Goal: Transaction & Acquisition: Obtain resource

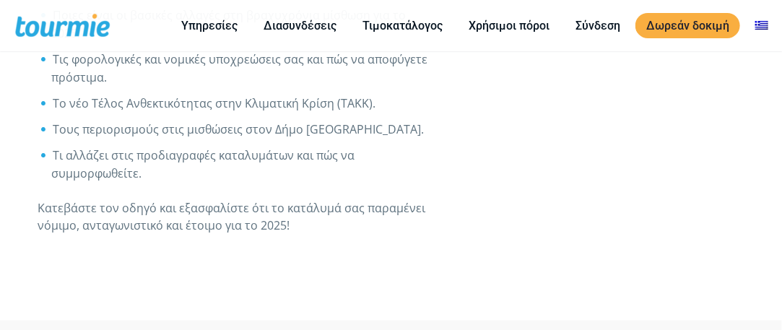
scroll to position [795, 0]
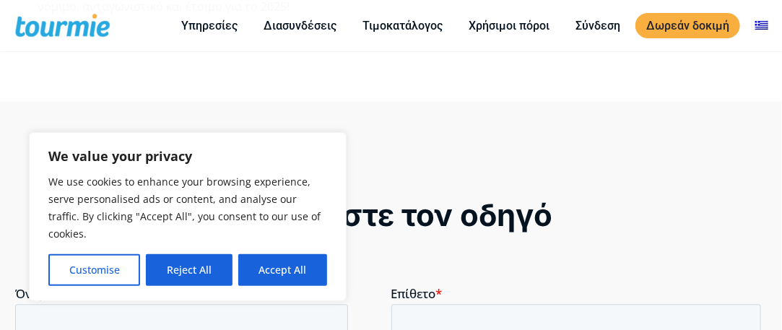
scroll to position [917, 0]
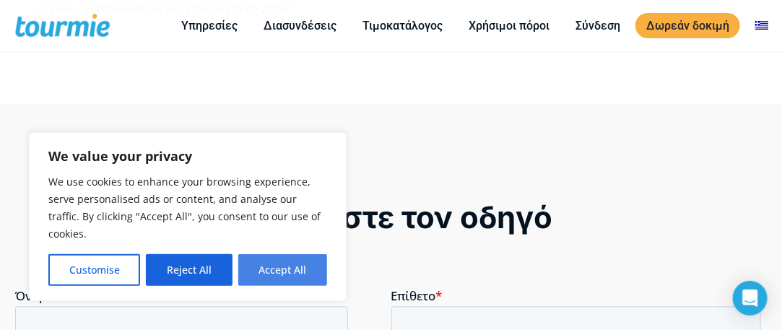
click at [301, 275] on button "Accept All" at bounding box center [282, 270] width 89 height 32
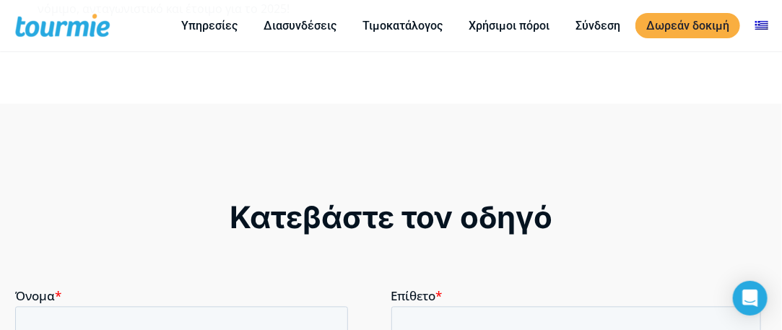
checkbox input "true"
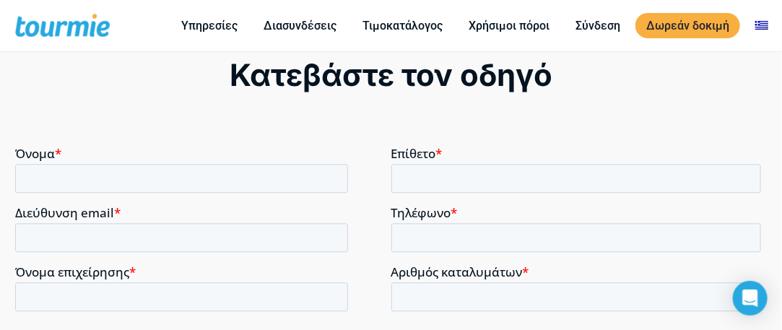
scroll to position [1063, 0]
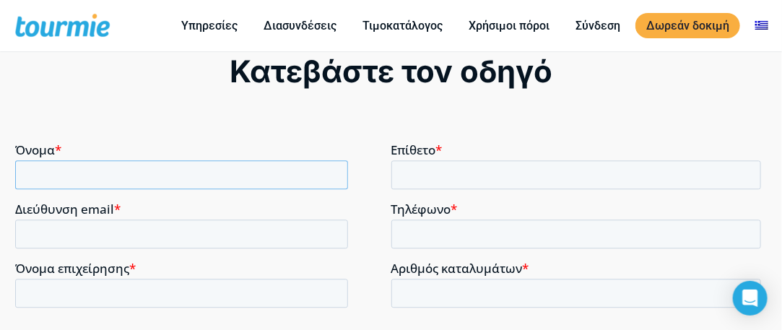
click at [159, 178] on input "Όνομα *" at bounding box center [180, 174] width 333 height 29
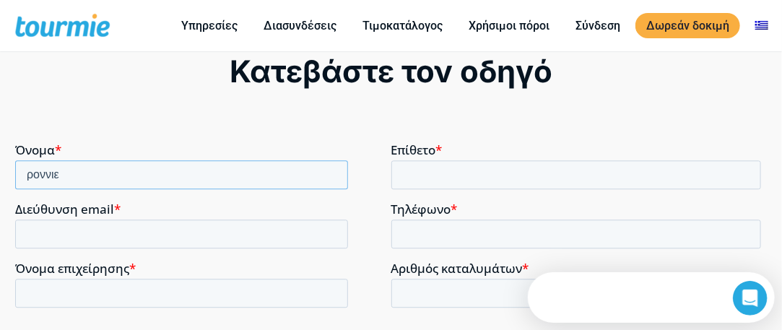
scroll to position [0, 0]
drag, startPoint x: 155, startPoint y: 178, endPoint x: 14, endPoint y: 264, distance: 165.4
click at [14, 175] on html "Όνομα * ροννιε Επίθετο * Διεύθυνση email * Τηλέφωνο * Όνομα επιχείρησης * Αριθμ…" at bounding box center [390, 271] width 752 height 259
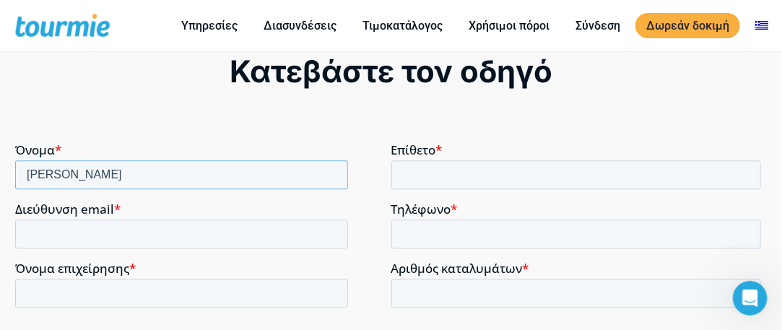
type input "[PERSON_NAME]"
click at [445, 179] on input "Επίθετο *" at bounding box center [576, 174] width 371 height 29
type input "[DEMOGRAPHIC_DATA]"
click at [149, 236] on input "Διεύθυνση email *" at bounding box center [180, 233] width 333 height 29
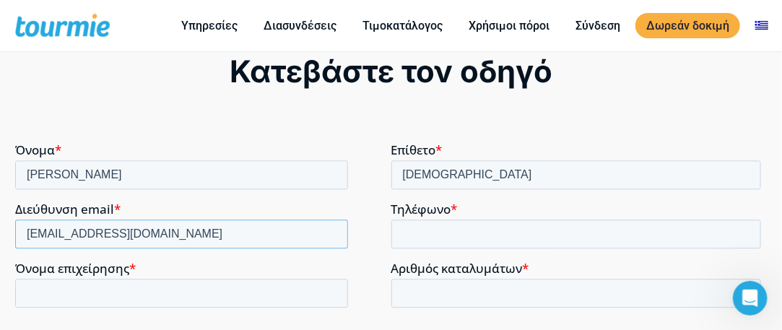
type input "[EMAIL_ADDRESS][DOMAIN_NAME]"
click at [443, 232] on input "Τηλέφωνο *" at bounding box center [576, 233] width 371 height 29
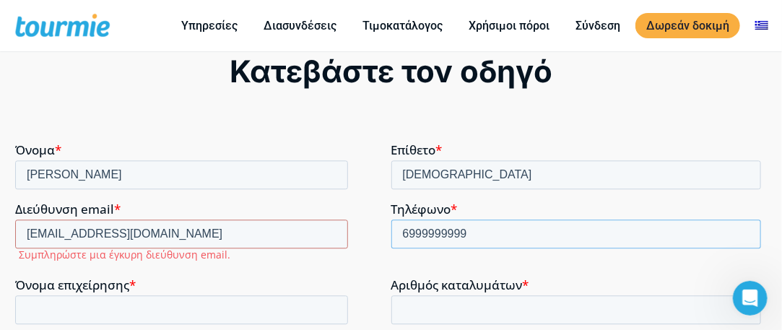
type input "6999999999"
click at [196, 312] on input "Όνομα επιχείρησης *" at bounding box center [180, 309] width 333 height 29
click at [428, 306] on input "Αριθμός καταλυμάτων *" at bounding box center [576, 309] width 371 height 29
type input "1"
click at [195, 313] on input "Όνομα επιχείρησης *" at bounding box center [180, 309] width 333 height 29
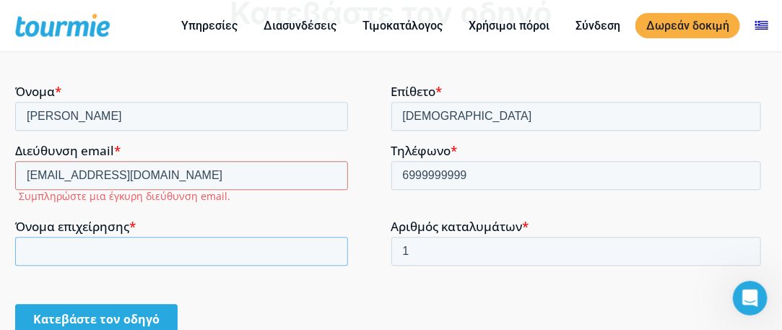
scroll to position [1135, 0]
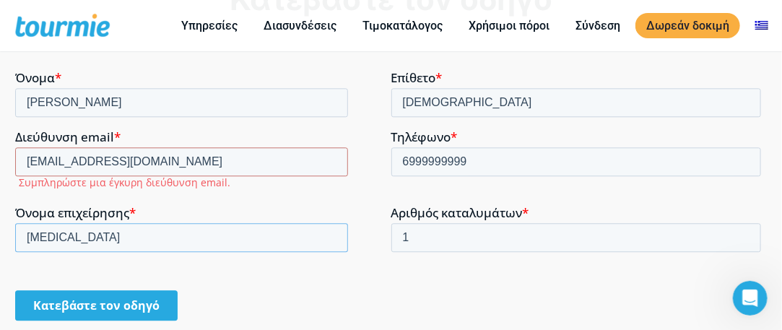
type input "[MEDICAL_DATA]"
click at [109, 163] on input "[EMAIL_ADDRESS][DOMAIN_NAME]" at bounding box center [180, 161] width 333 height 29
click at [67, 159] on input "[EMAIL_ADDRESS][DOMAIN_NAME]" at bounding box center [180, 161] width 333 height 29
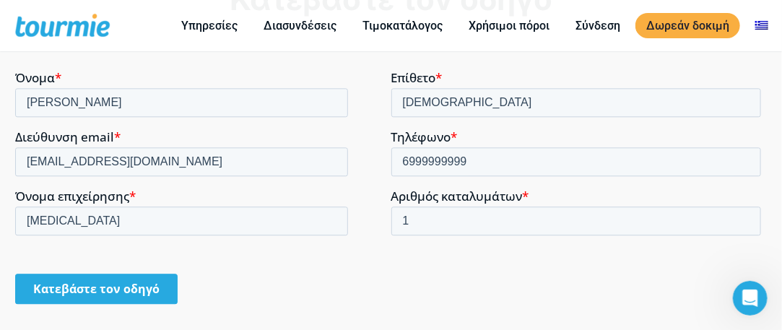
click at [124, 290] on input "Κατεβάστε τον οδηγό" at bounding box center [95, 288] width 163 height 30
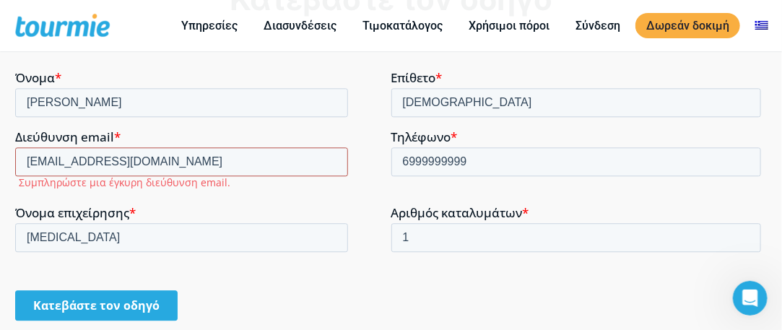
drag, startPoint x: 100, startPoint y: 163, endPoint x: 132, endPoint y: 162, distance: 32.5
click at [132, 162] on input "[EMAIL_ADDRESS][DOMAIN_NAME]" at bounding box center [180, 161] width 333 height 29
drag, startPoint x: 142, startPoint y: 161, endPoint x: -1, endPoint y: 165, distance: 142.4
click at [14, 165] on html "Όνομα * [PERSON_NAME] * dio Διεύθυνση email * [EMAIL_ADDRESS][DOMAIN_NAME] Συμπ…" at bounding box center [390, 207] width 752 height 275
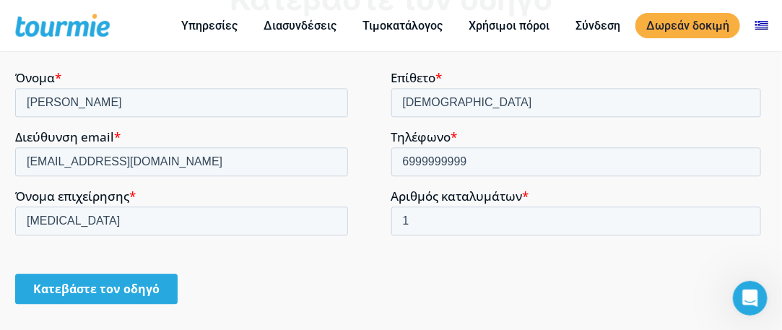
click at [110, 259] on form "Όνομα * [PERSON_NAME] * dio Διεύθυνση email * [EMAIL_ADDRESS][DOMAIN_NAME] Τηλέ…" at bounding box center [390, 193] width 752 height 246
click at [74, 160] on input "[EMAIL_ADDRESS][DOMAIN_NAME]" at bounding box center [180, 161] width 333 height 29
click at [88, 257] on form "Όνομα * [PERSON_NAME] * dio Διεύθυνση email * [EMAIL_ADDRESS][DOMAIN_NAME] Τηλέ…" at bounding box center [390, 193] width 752 height 246
click at [90, 293] on input "Κατεβάστε τον οδηγό" at bounding box center [95, 288] width 163 height 30
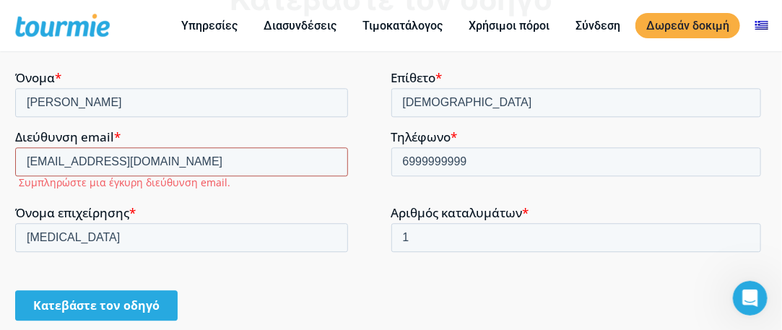
drag, startPoint x: 111, startPoint y: 157, endPoint x: 0, endPoint y: 159, distance: 110.6
click at [14, 159] on html "Όνομα * [PERSON_NAME] * dio Διεύθυνση email * [EMAIL_ADDRESS][DOMAIN_NAME] Συμπ…" at bounding box center [390, 207] width 752 height 275
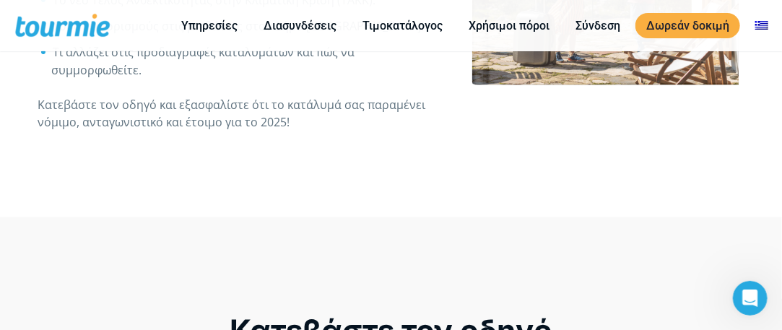
scroll to position [1063, 0]
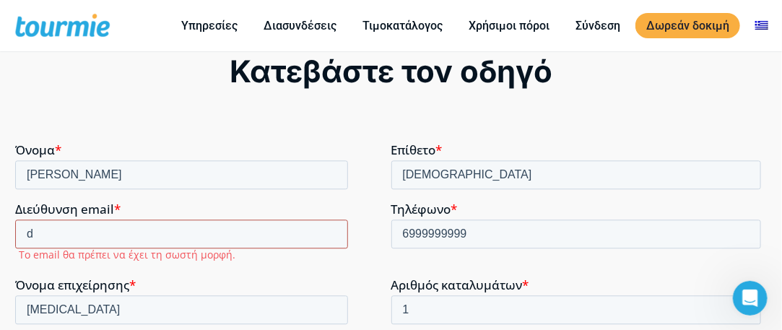
type input "[EMAIL_ADDRESS][DOMAIN_NAME]"
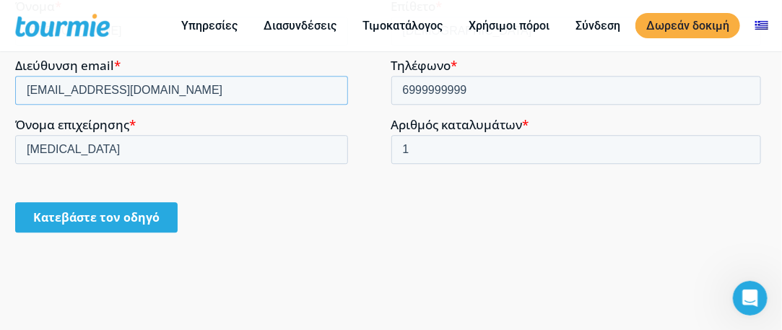
scroll to position [1207, 0]
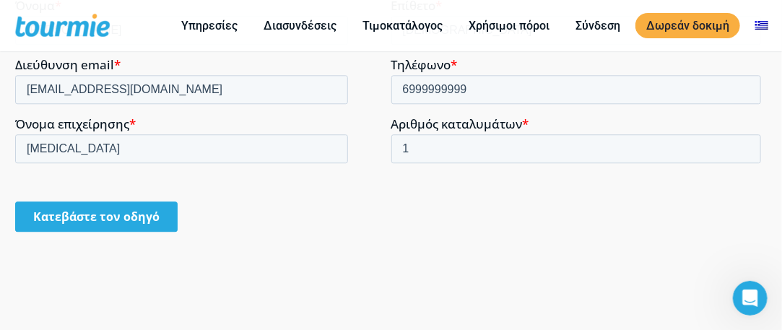
click at [113, 216] on input "Κατεβάστε τον οδηγό" at bounding box center [95, 217] width 163 height 30
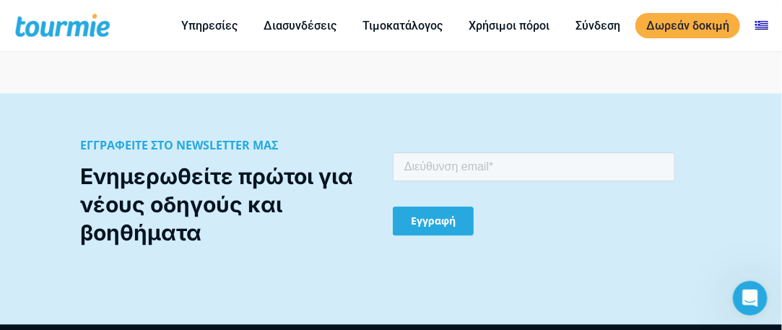
scroll to position [967, 0]
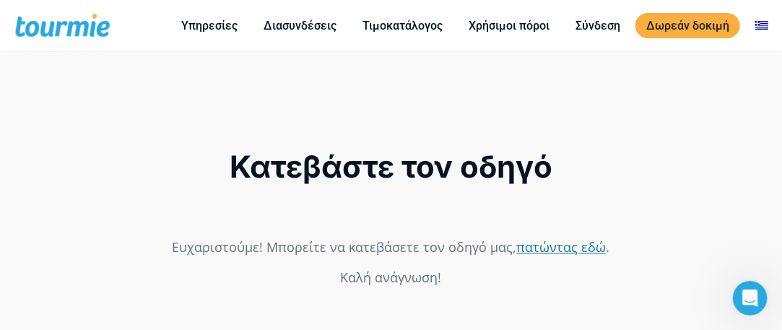
click at [537, 250] on link "πατώντας εδώ" at bounding box center [562, 246] width 90 height 17
